Goal: Task Accomplishment & Management: Complete application form

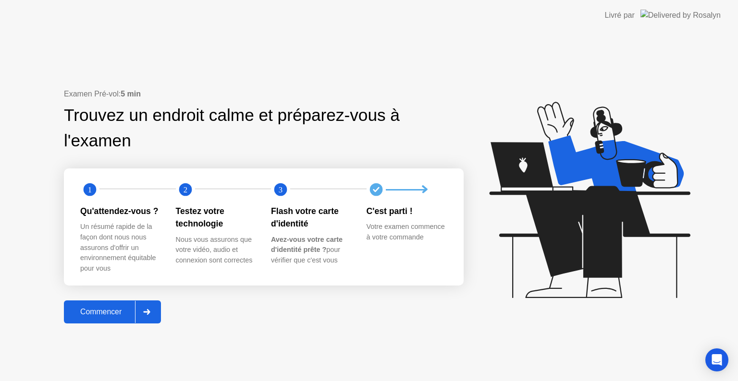
click at [155, 316] on div at bounding box center [146, 312] width 23 height 22
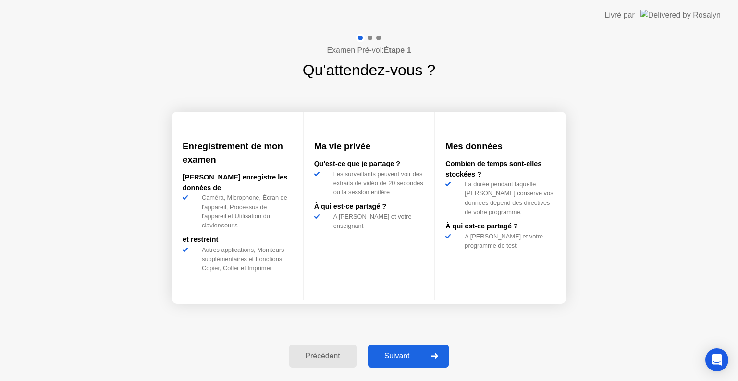
click at [437, 352] on div at bounding box center [434, 356] width 23 height 22
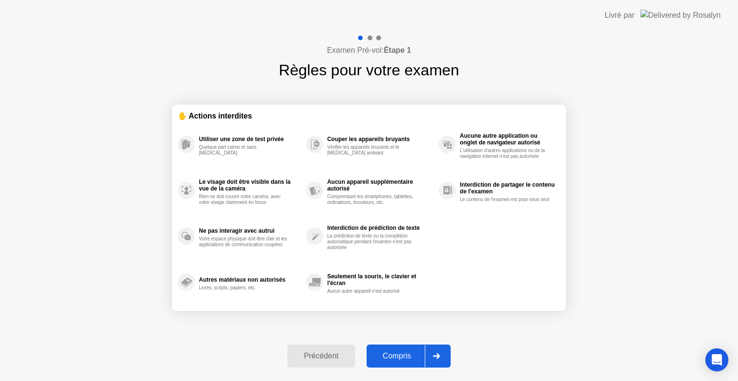
click at [436, 353] on icon at bounding box center [436, 356] width 7 height 6
select select "**********"
select select "*******"
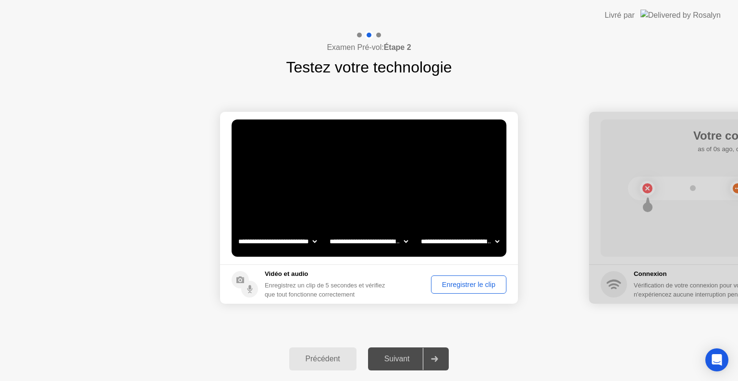
click at [452, 287] on div "Enregistrer le clip" at bounding box center [468, 285] width 69 height 8
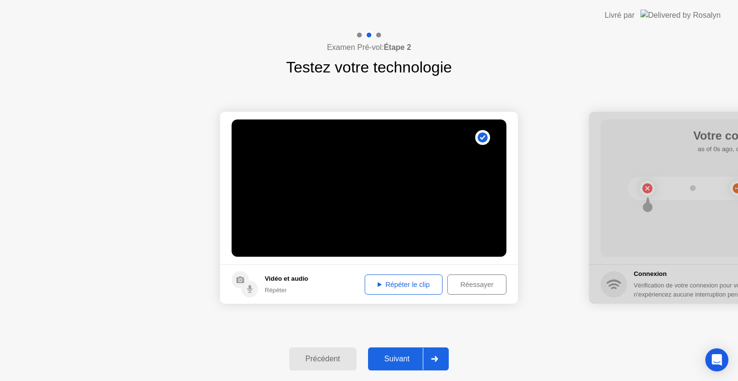
click at [438, 356] on icon at bounding box center [434, 359] width 7 height 6
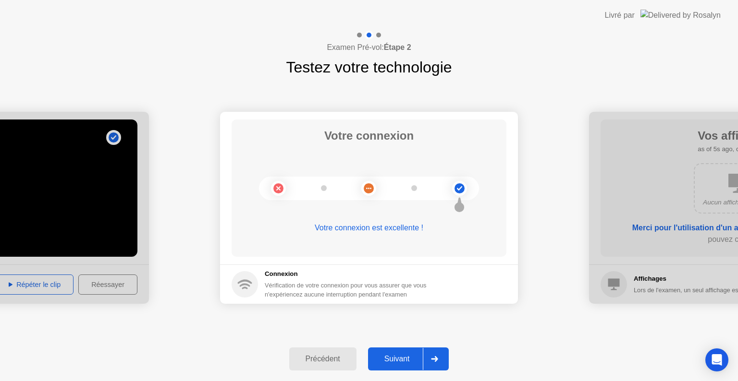
click at [436, 357] on icon at bounding box center [434, 359] width 7 height 6
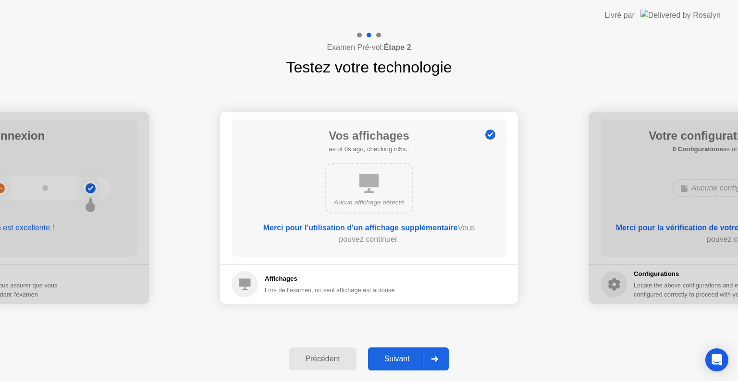
click at [436, 357] on icon at bounding box center [434, 359] width 7 height 6
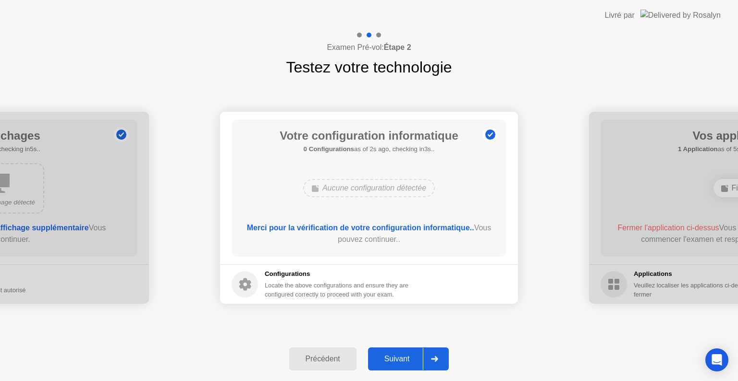
click at [436, 357] on icon at bounding box center [434, 359] width 7 height 6
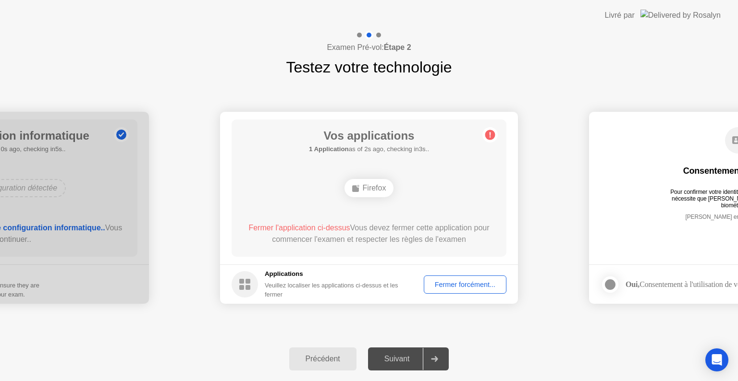
click at [447, 282] on div "Fermer forcément..." at bounding box center [465, 285] width 76 height 8
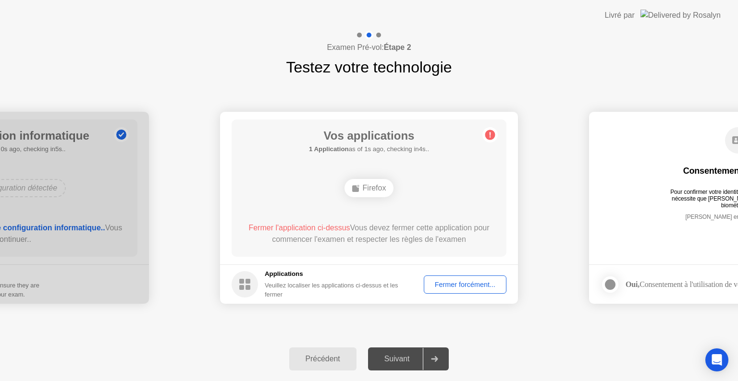
click at [454, 289] on div "Fermer forcément..." at bounding box center [465, 285] width 76 height 8
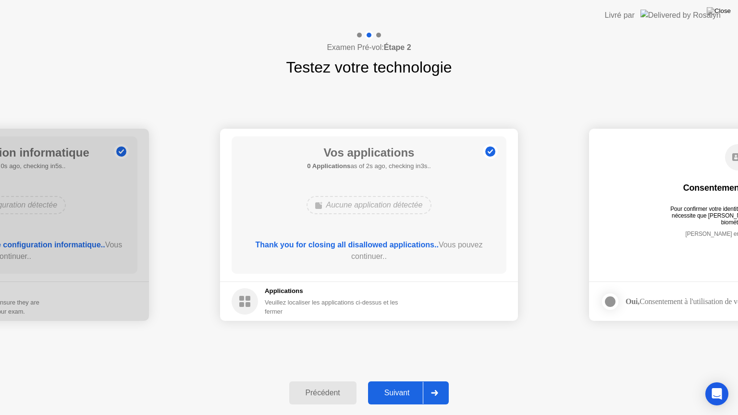
click at [438, 381] on icon at bounding box center [434, 393] width 7 height 6
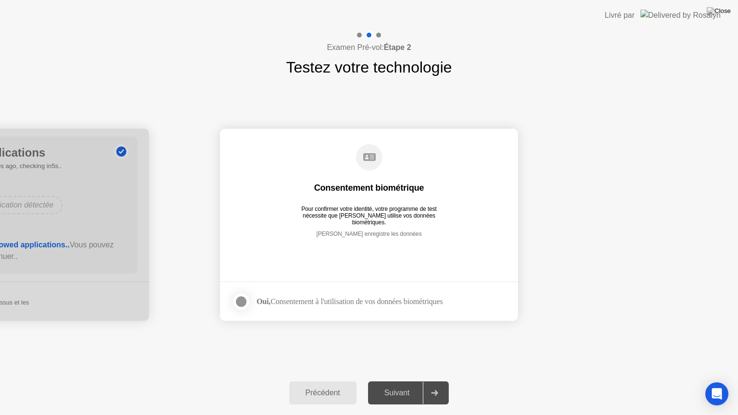
click at [241, 300] on div at bounding box center [241, 302] width 12 height 12
click at [436, 381] on icon at bounding box center [434, 393] width 7 height 6
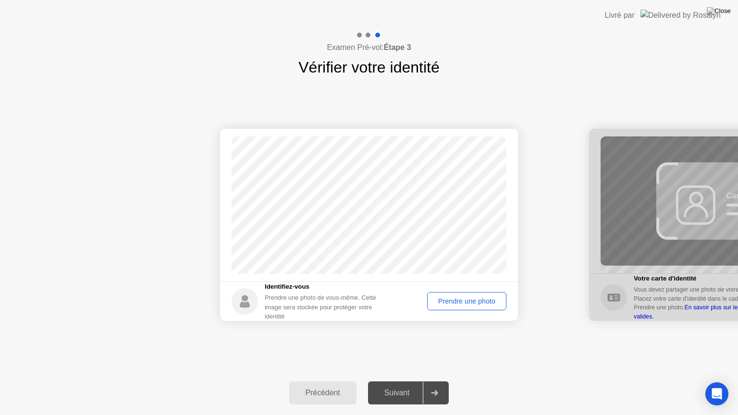
click at [471, 302] on div "Prendre une photo" at bounding box center [466, 301] width 73 height 8
click at [438, 381] on icon at bounding box center [434, 393] width 7 height 6
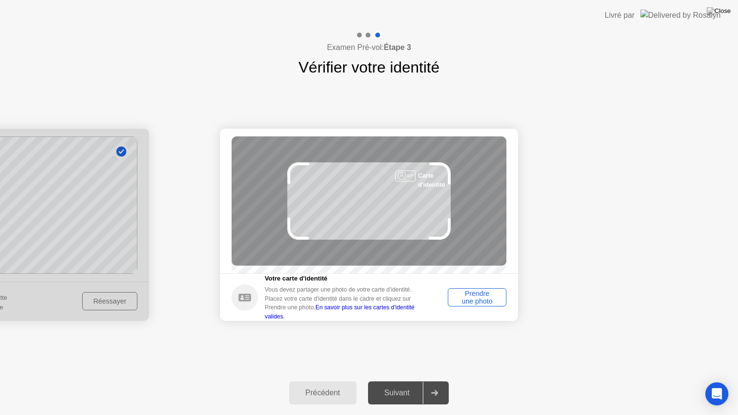
click at [495, 303] on div "Prendre une photo" at bounding box center [477, 297] width 52 height 15
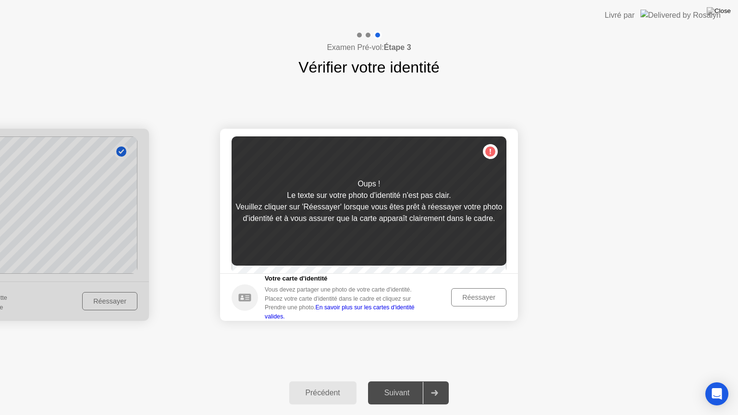
click at [486, 301] on div "Réessayer" at bounding box center [478, 297] width 48 height 8
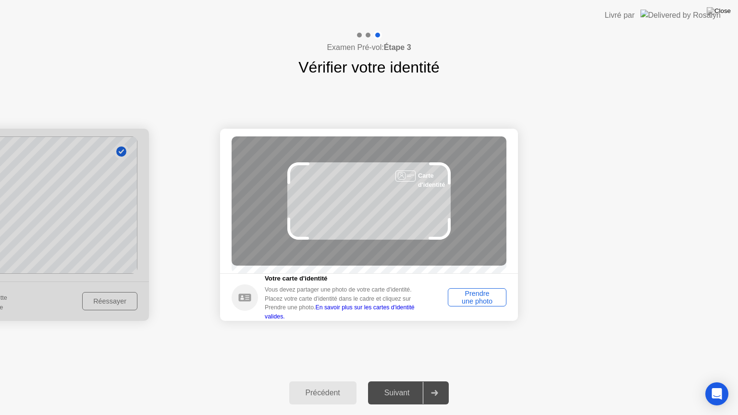
click at [486, 303] on div "Prendre une photo" at bounding box center [477, 297] width 52 height 15
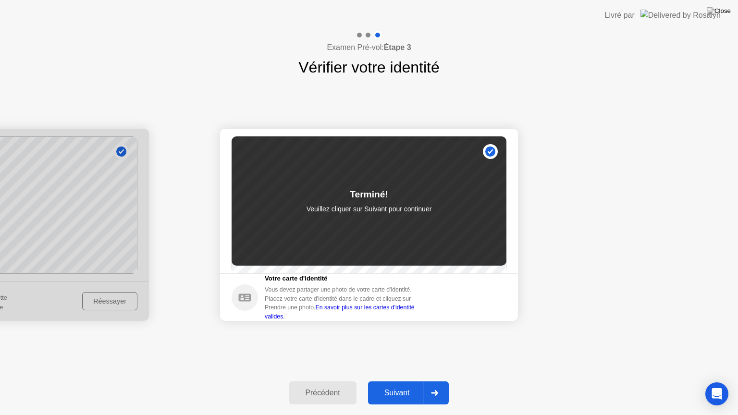
click at [438, 381] on div at bounding box center [434, 393] width 23 height 22
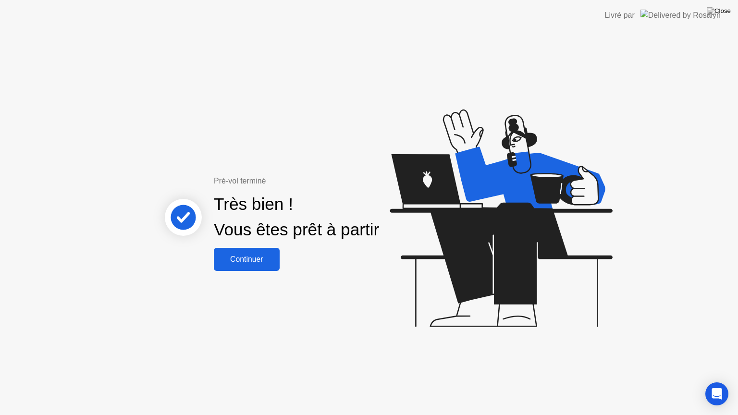
click at [257, 264] on div "Continuer" at bounding box center [247, 259] width 60 height 9
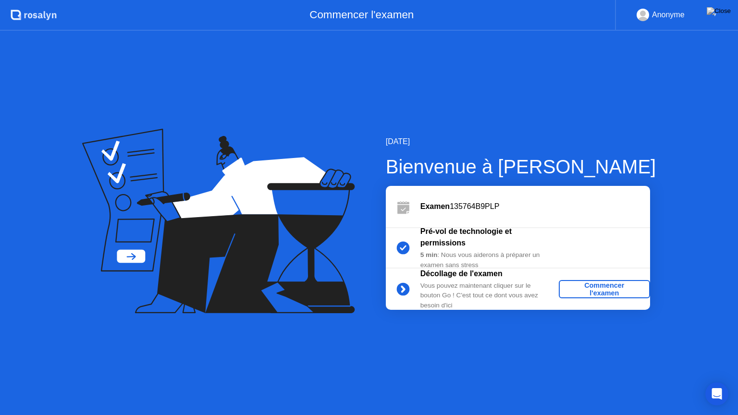
click at [609, 291] on div "Commencer l'examen" at bounding box center [604, 288] width 84 height 15
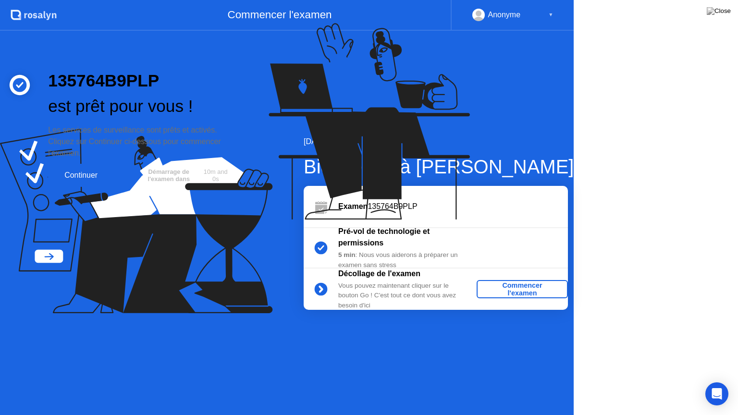
click at [491, 249] on icon at bounding box center [367, 126] width 248 height 246
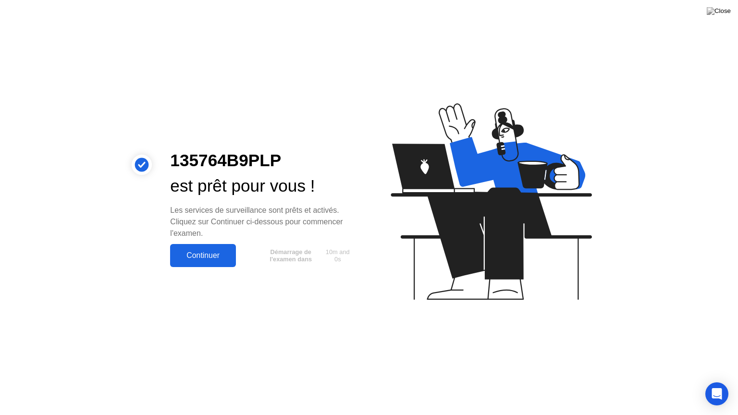
click at [201, 256] on div "Continuer" at bounding box center [203, 255] width 60 height 9
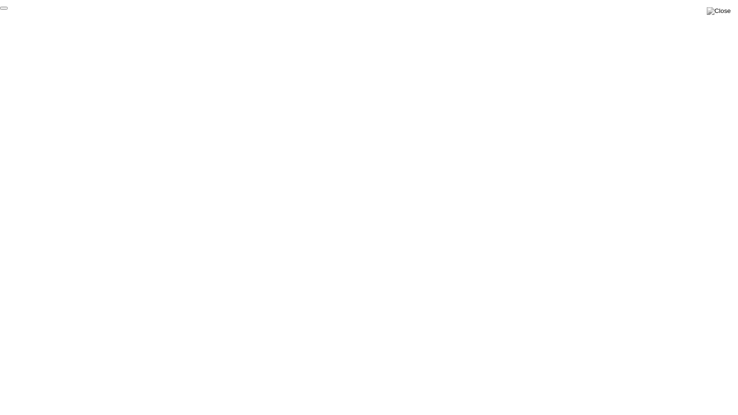
click div "End Proctoring Session"
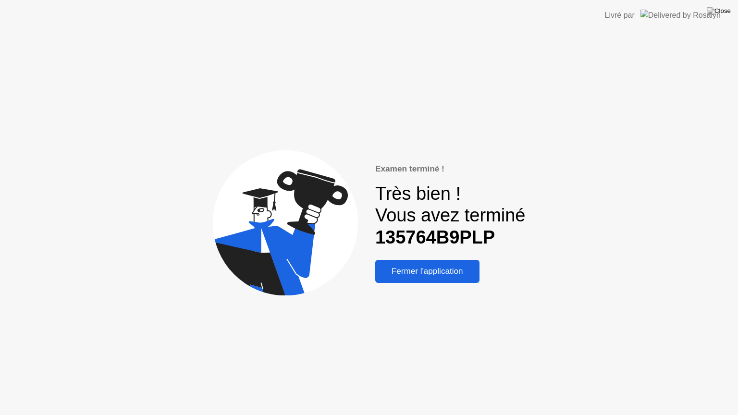
click at [450, 275] on div "Fermer l'application" at bounding box center [427, 272] width 98 height 10
